Goal: Information Seeking & Learning: Learn about a topic

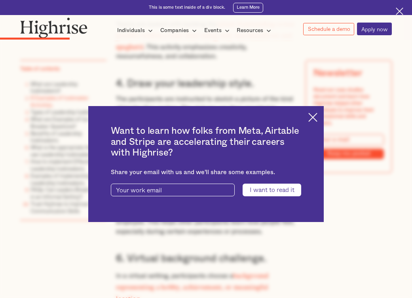
scroll to position [1532, 0]
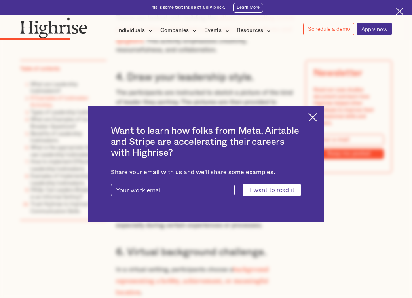
click at [312, 117] on img at bounding box center [312, 117] width 9 height 9
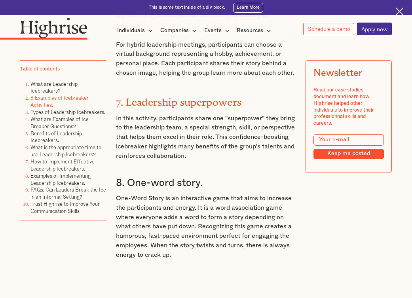
scroll to position [1799, 0]
click at [224, 194] on p "One-Word Story is an interactive game that aims to increase the participants an…" at bounding box center [206, 227] width 180 height 66
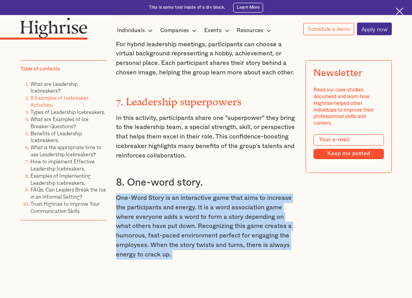
click at [224, 194] on p "One-Word Story is an interactive game that aims to increase the participants an…" at bounding box center [206, 227] width 180 height 66
click at [191, 194] on p "One-Word Story is an interactive game that aims to increase the participants an…" at bounding box center [206, 227] width 180 height 66
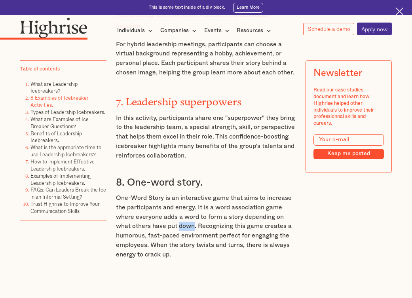
click at [191, 194] on p "One-Word Story is an interactive game that aims to increase the participants an…" at bounding box center [206, 227] width 180 height 66
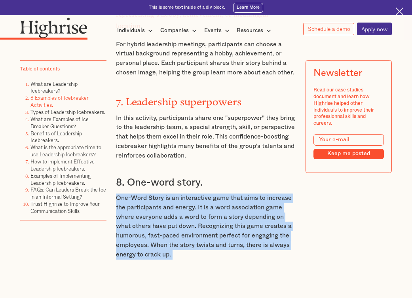
click at [191, 194] on p "One-Word Story is an interactive game that aims to increase the participants an…" at bounding box center [206, 227] width 180 height 66
click at [179, 194] on p "One-Word Story is an interactive game that aims to increase the participants an…" at bounding box center [206, 227] width 180 height 66
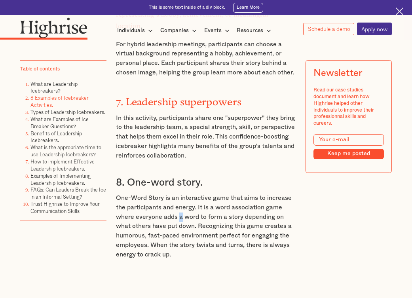
click at [179, 194] on p "One-Word Story is an interactive game that aims to increase the participants an…" at bounding box center [206, 227] width 180 height 66
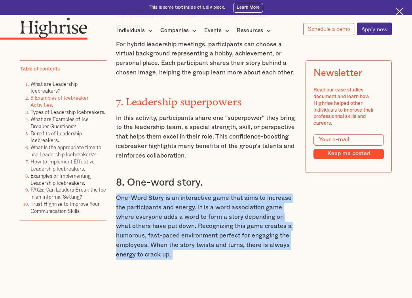
click at [179, 194] on p "One-Word Story is an interactive game that aims to increase the participants an…" at bounding box center [206, 227] width 180 height 66
click at [161, 194] on p "One-Word Story is an interactive game that aims to increase the participants an…" at bounding box center [206, 227] width 180 height 66
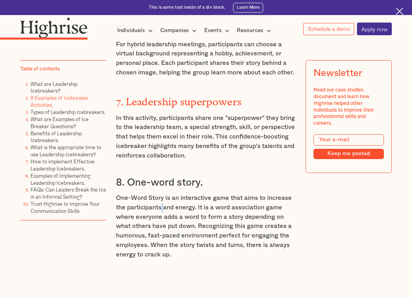
click at [161, 194] on p "One-Word Story is an interactive game that aims to increase the participants an…" at bounding box center [206, 227] width 180 height 66
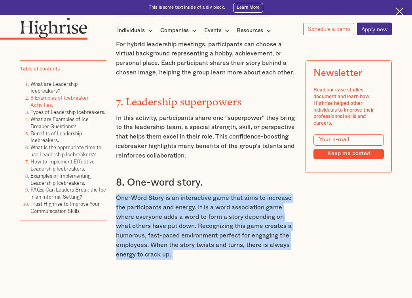
click at [161, 194] on p "One-Word Story is an interactive game that aims to increase the participants an…" at bounding box center [206, 227] width 180 height 66
click at [154, 194] on p "One-Word Story is an interactive game that aims to increase the participants an…" at bounding box center [206, 227] width 180 height 66
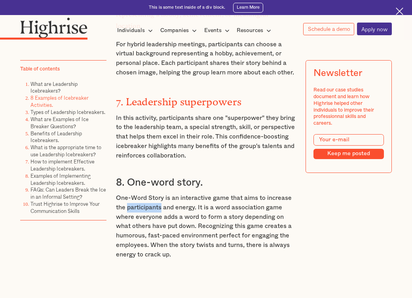
click at [154, 194] on p "One-Word Story is an interactive game that aims to increase the participants an…" at bounding box center [206, 227] width 180 height 66
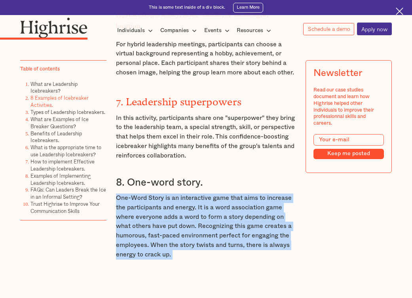
click at [154, 194] on p "One-Word Story is an interactive game that aims to increase the participants an…" at bounding box center [206, 227] width 180 height 66
click at [169, 194] on p "One-Word Story is an interactive game that aims to increase the participants an…" at bounding box center [206, 227] width 180 height 66
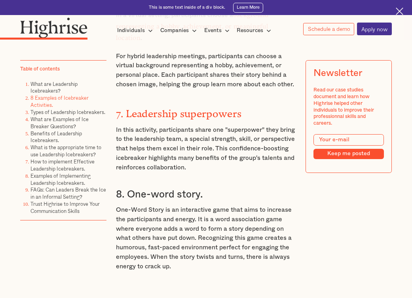
scroll to position [1787, 0]
click at [174, 126] on p "In this activity, participants share one "superpower" they bring to the leaders…" at bounding box center [206, 149] width 180 height 47
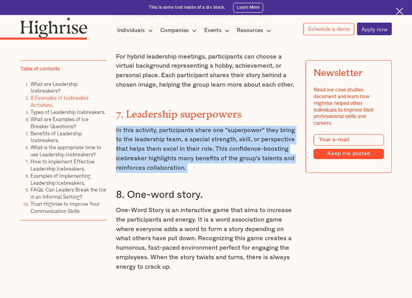
click at [174, 126] on p "In this activity, participants share one "superpower" they bring to the leaders…" at bounding box center [206, 149] width 180 height 47
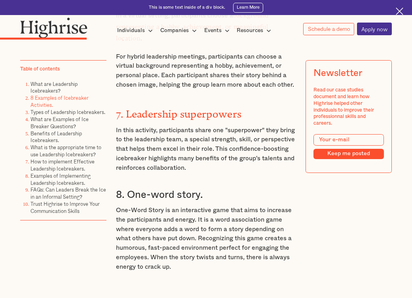
click at [174, 206] on p "One-Word Story is an interactive game that aims to increase the participants an…" at bounding box center [206, 239] width 180 height 66
